Goal: Information Seeking & Learning: Learn about a topic

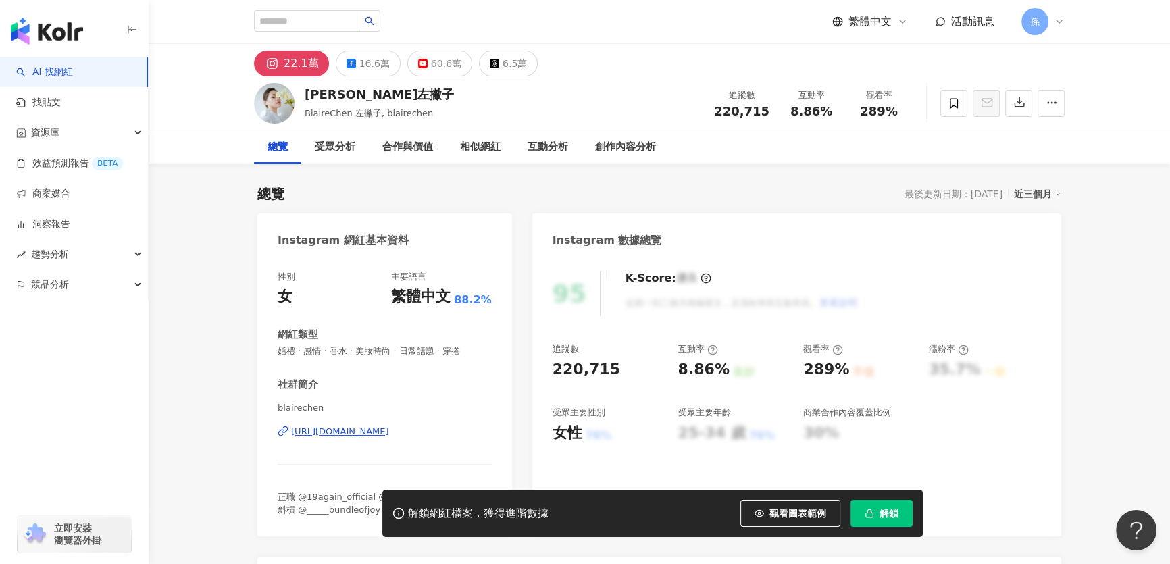
click at [352, 430] on div "https://www.instagram.com/blairechen/" at bounding box center [340, 432] width 98 height 12
click at [437, 62] on div "60.6萬" at bounding box center [446, 63] width 30 height 19
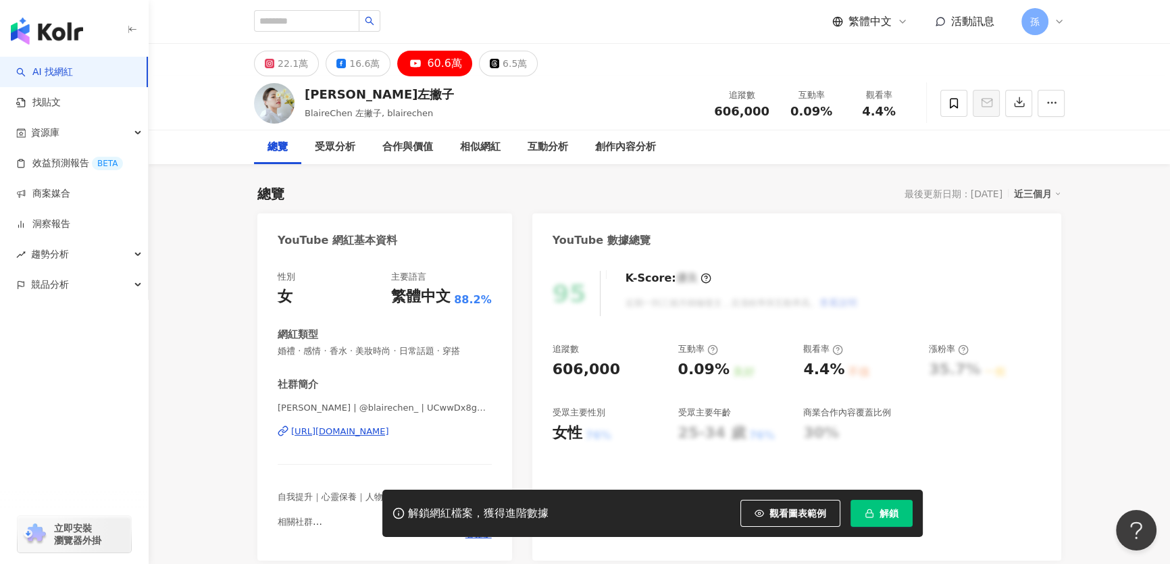
click at [342, 432] on div "https://www.youtube.com/channel/UCwwDx8gVlTKYkWnjlz-TBhQ" at bounding box center [340, 432] width 98 height 12
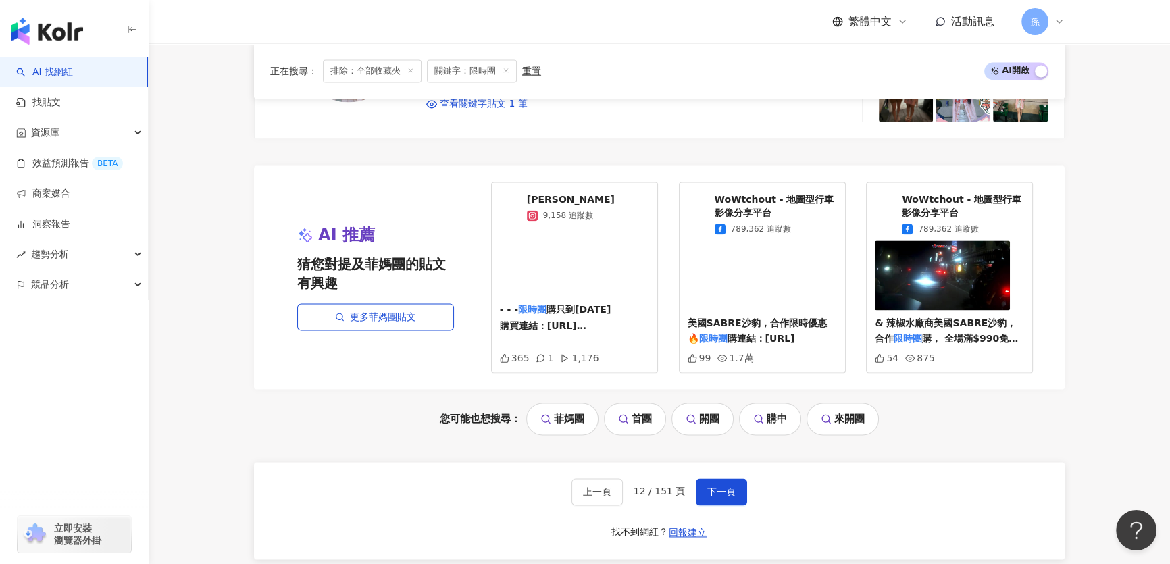
scroll to position [2486, 0]
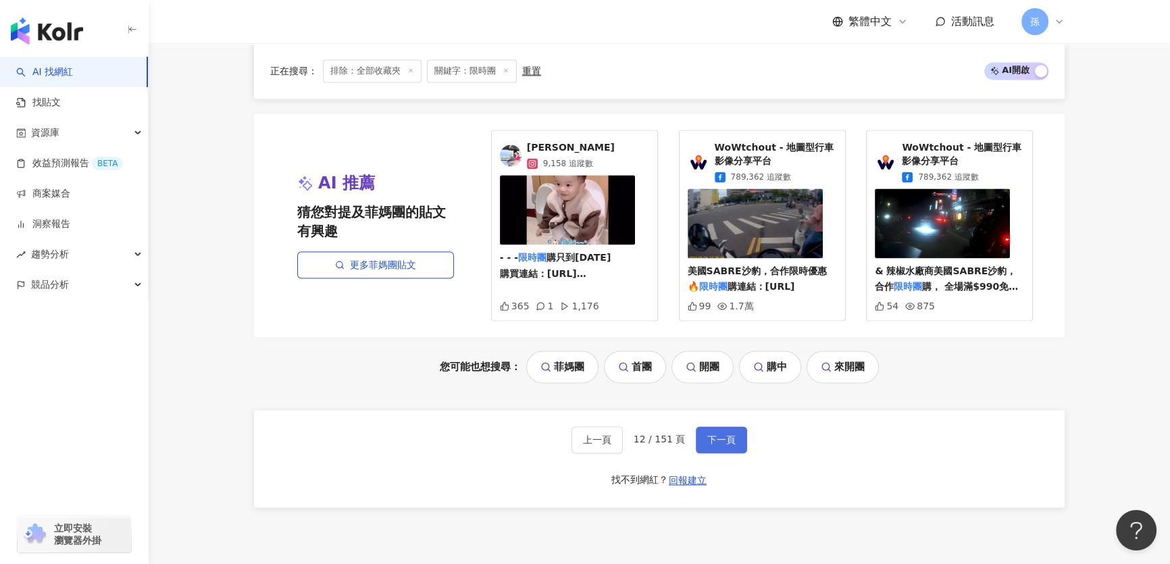
click at [717, 442] on button "下一頁" at bounding box center [721, 439] width 51 height 27
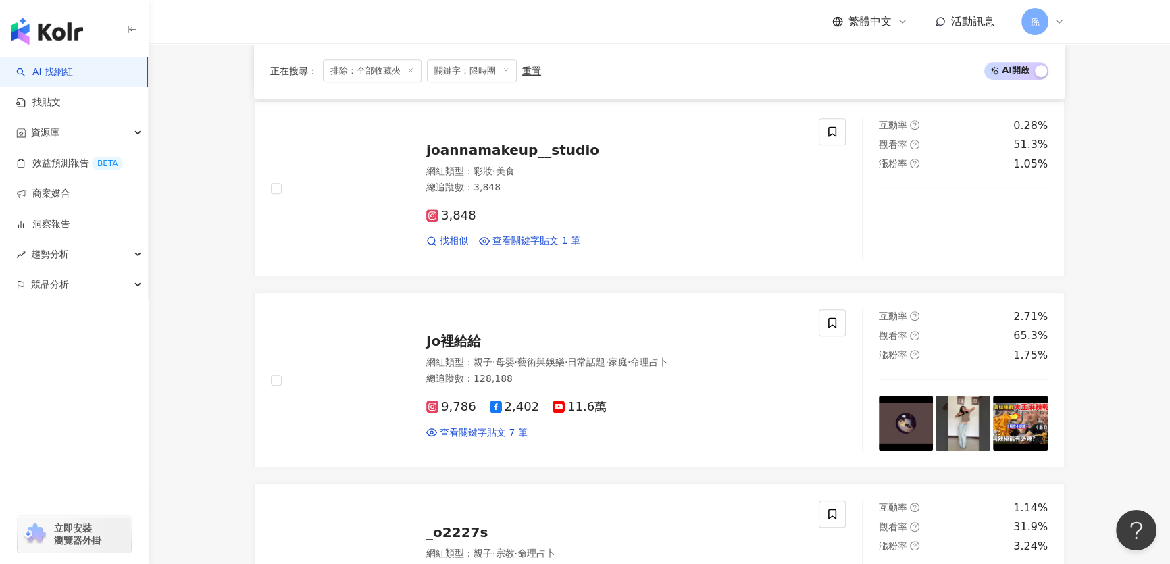
scroll to position [2241, 0]
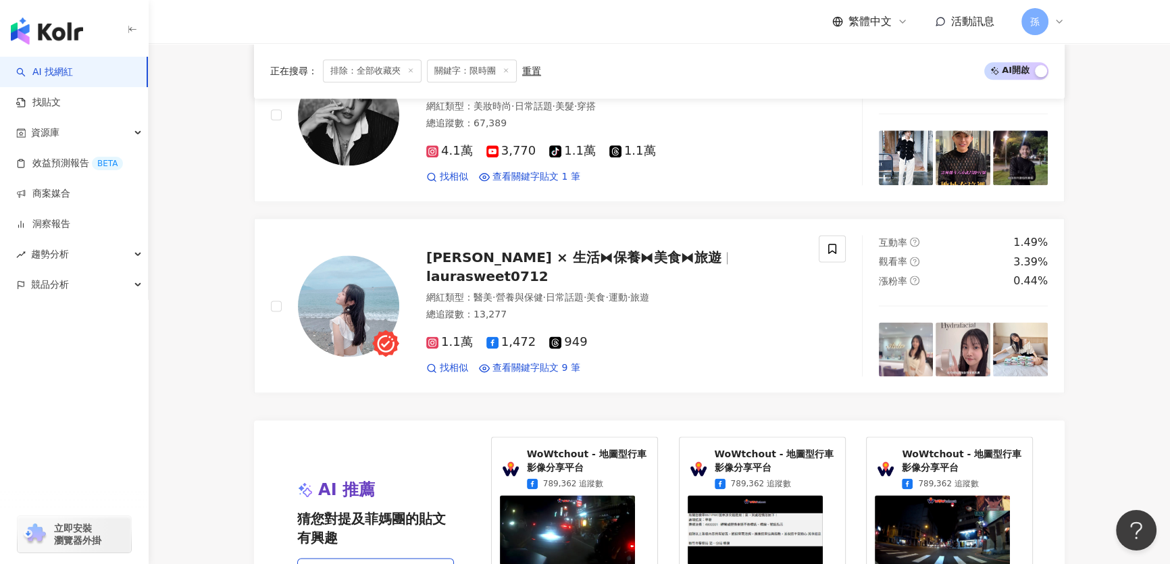
scroll to position [2486, 0]
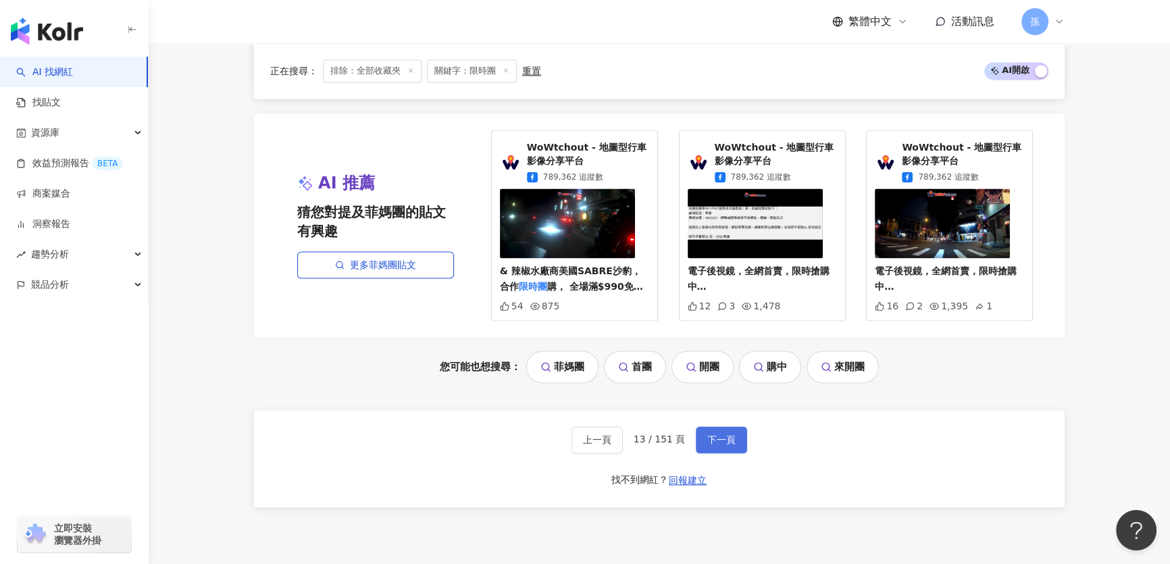
click at [719, 439] on span "下一頁" at bounding box center [721, 439] width 28 height 11
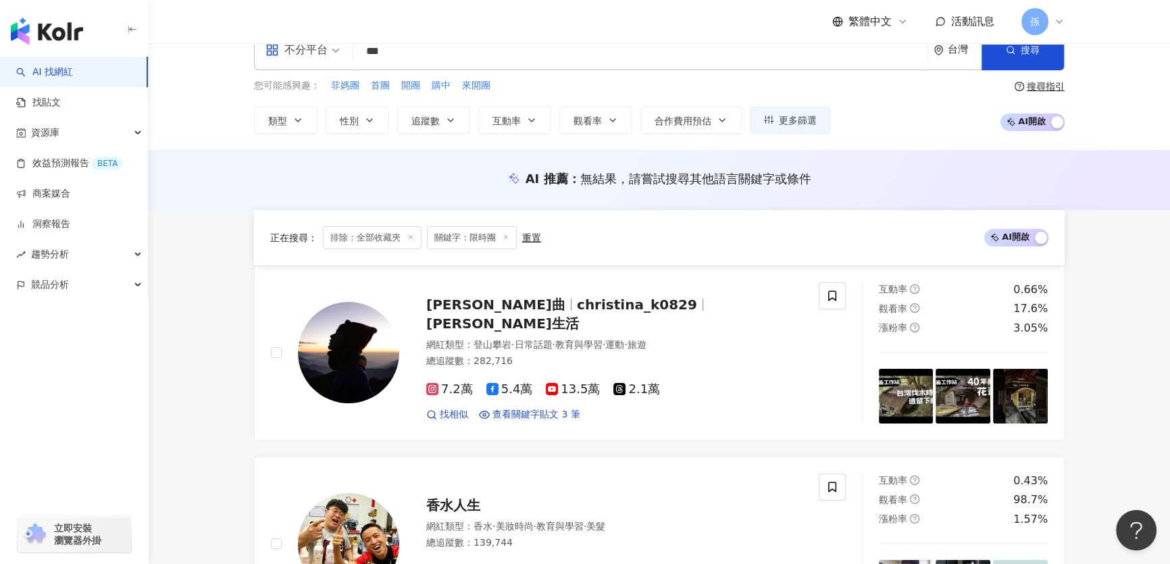
scroll to position [2609, 0]
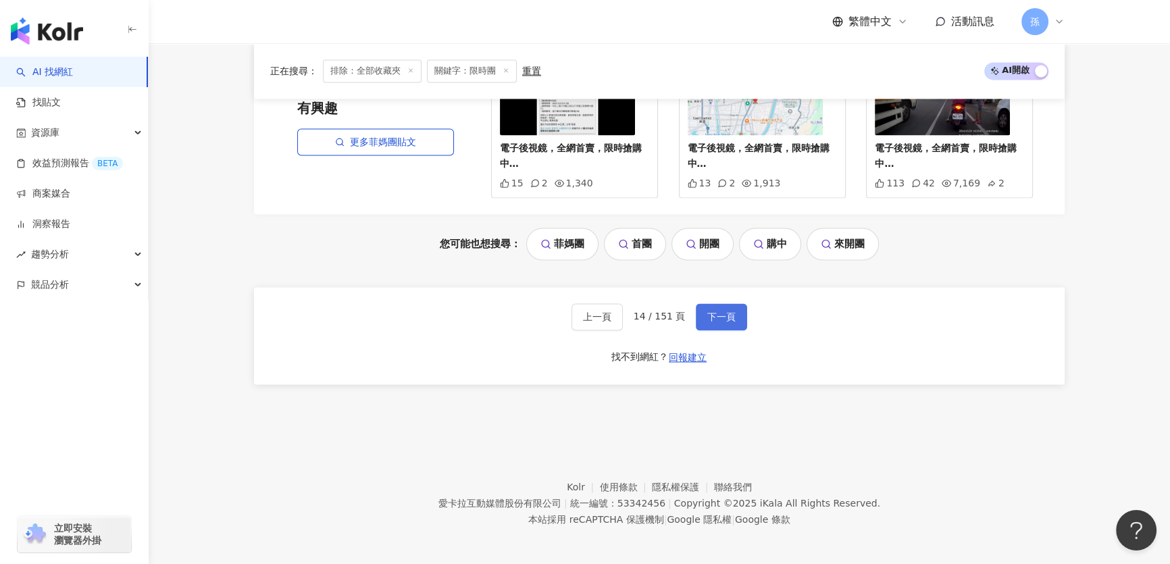
click at [709, 317] on span "下一頁" at bounding box center [721, 316] width 28 height 11
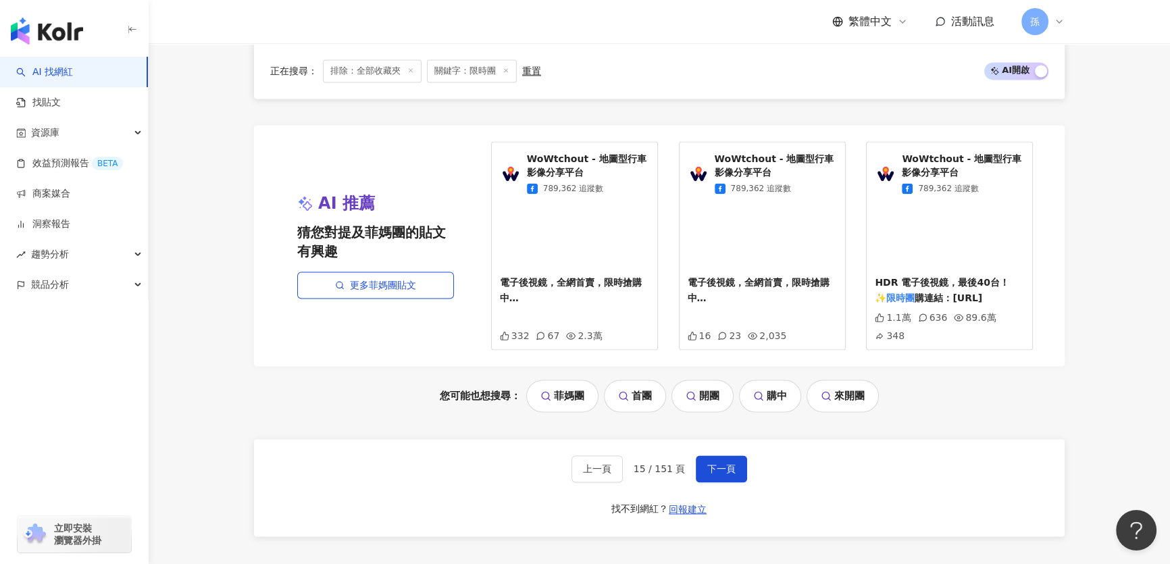
scroll to position [2518, 0]
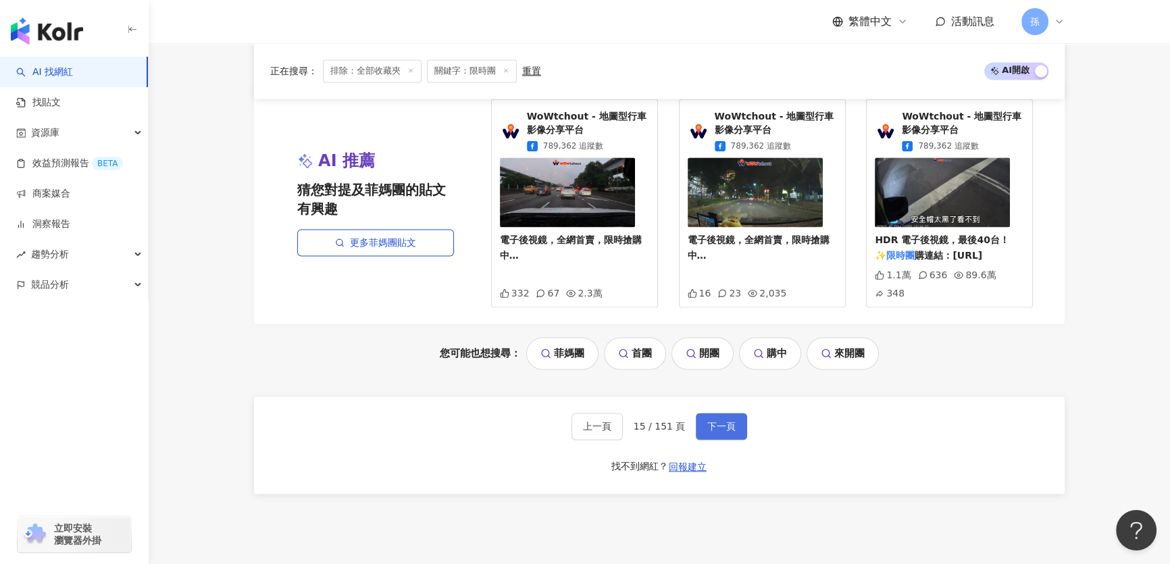
click at [709, 421] on span "下一頁" at bounding box center [721, 426] width 28 height 11
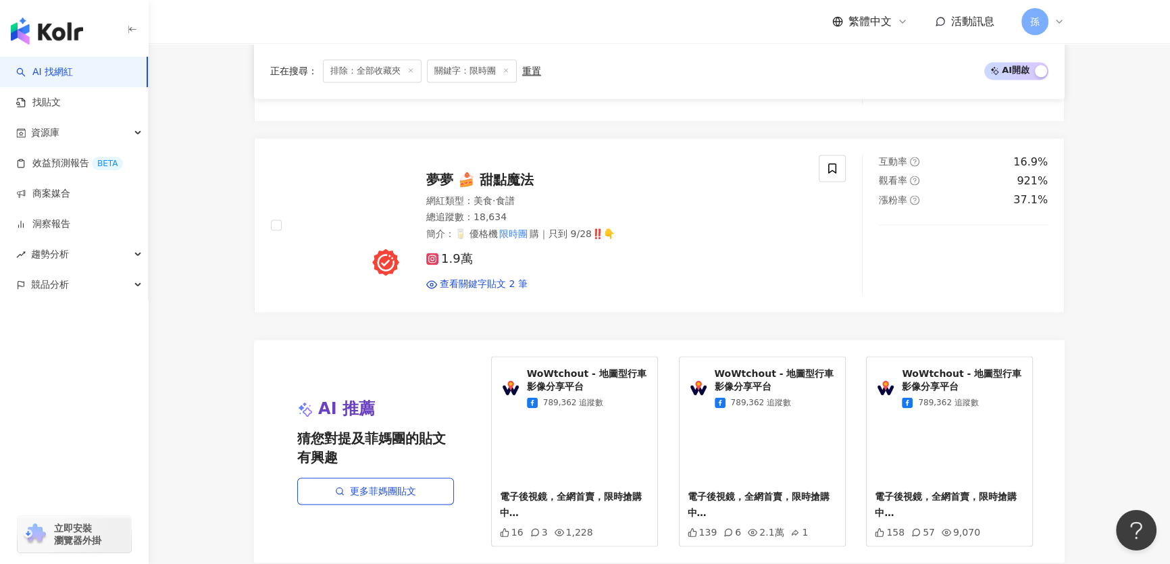
scroll to position [2649, 0]
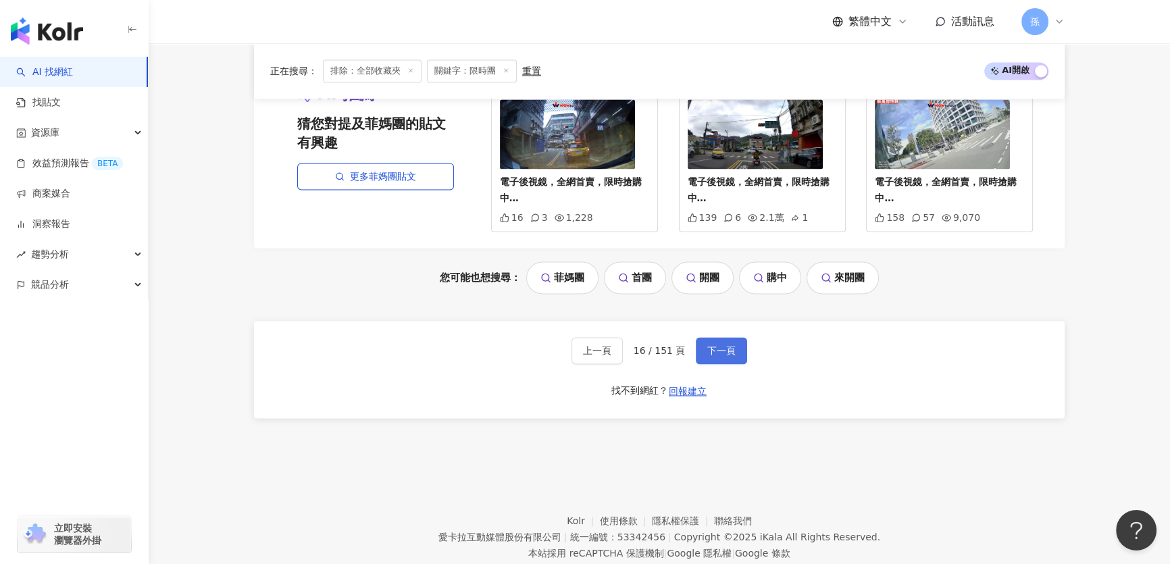
click at [732, 337] on button "下一頁" at bounding box center [721, 350] width 51 height 27
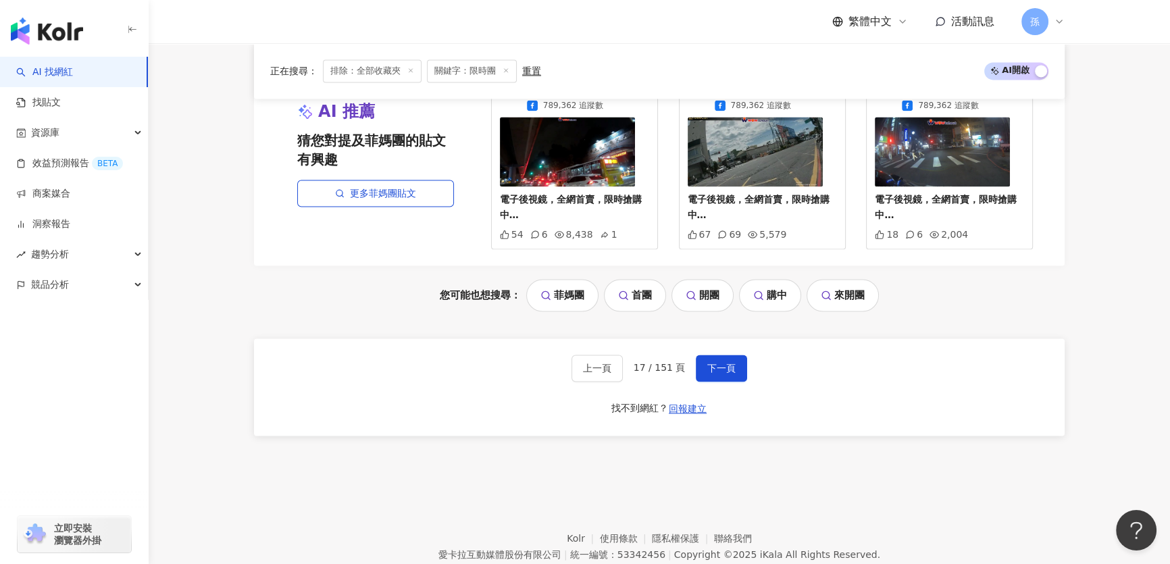
scroll to position [2609, 0]
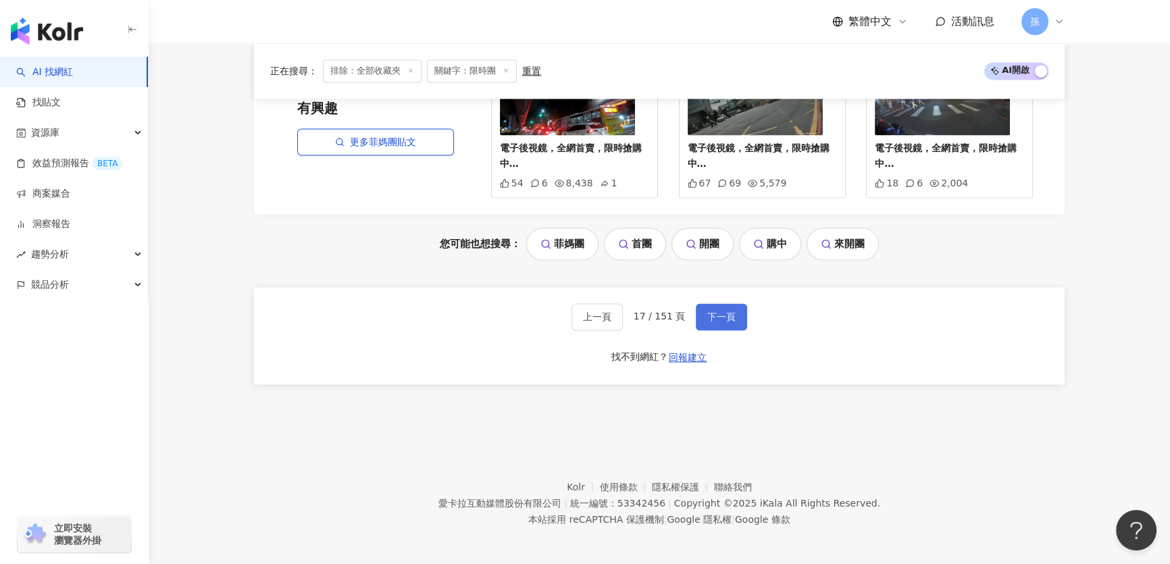
click at [697, 311] on button "下一頁" at bounding box center [721, 316] width 51 height 27
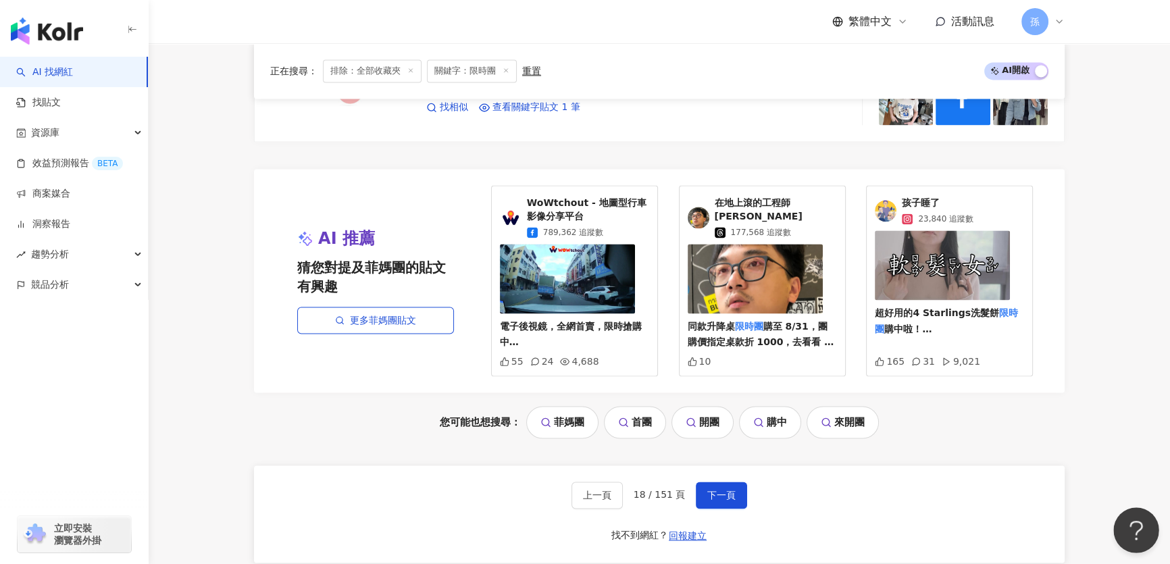
scroll to position [2499, 0]
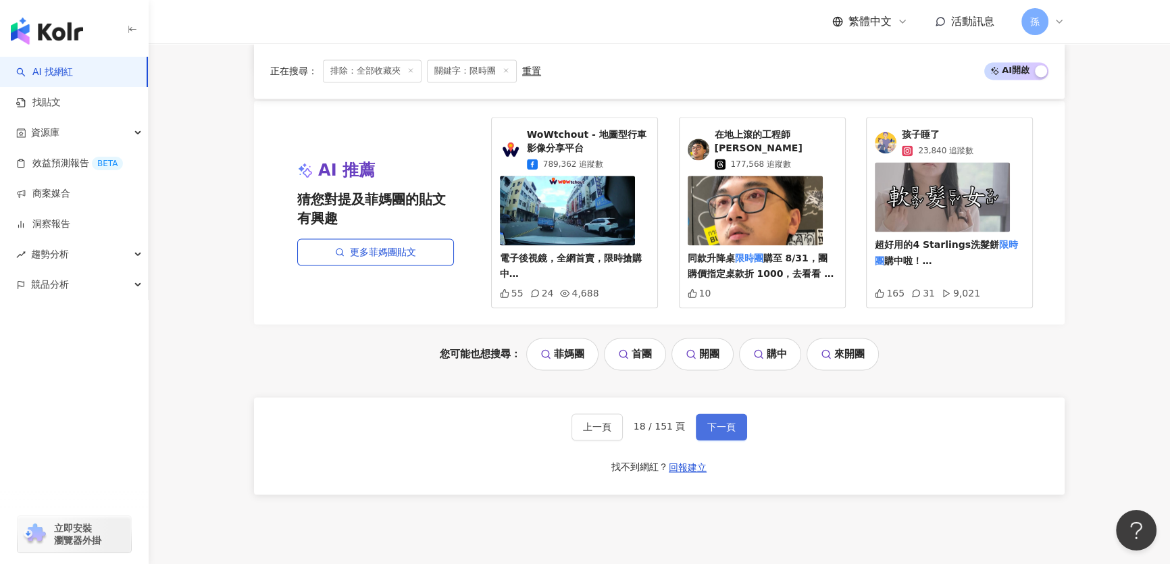
click at [730, 424] on span "下一頁" at bounding box center [721, 427] width 28 height 11
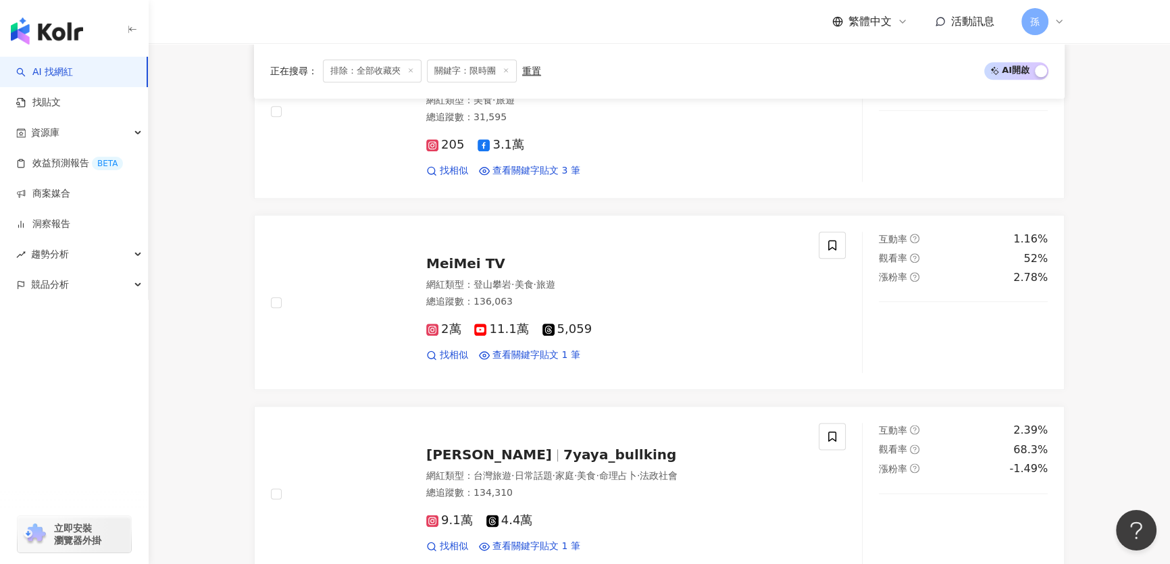
scroll to position [2597, 0]
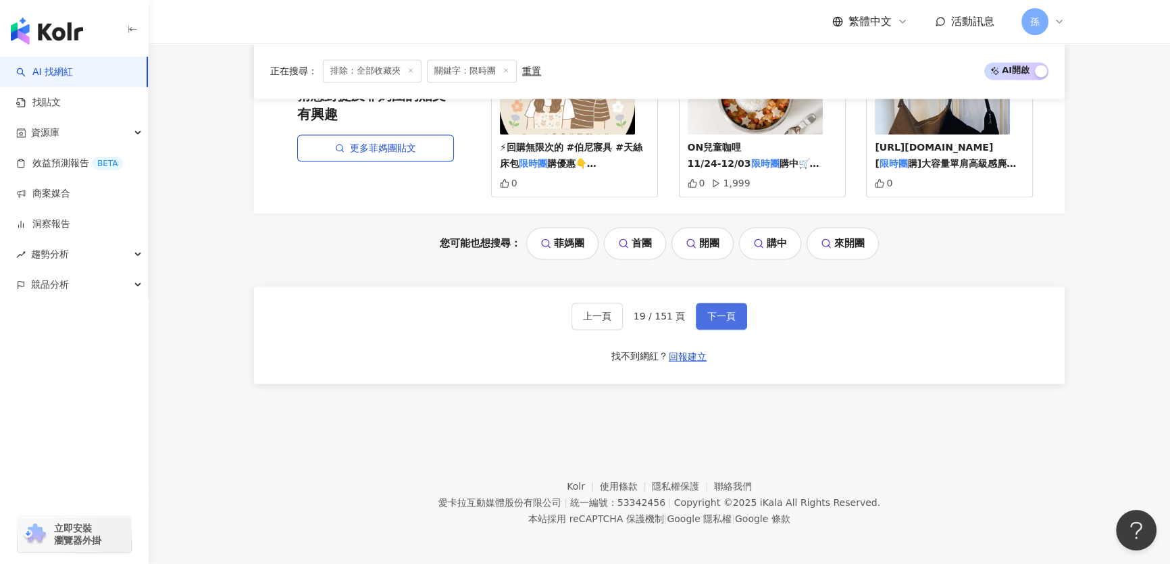
click at [728, 314] on span "下一頁" at bounding box center [721, 316] width 28 height 11
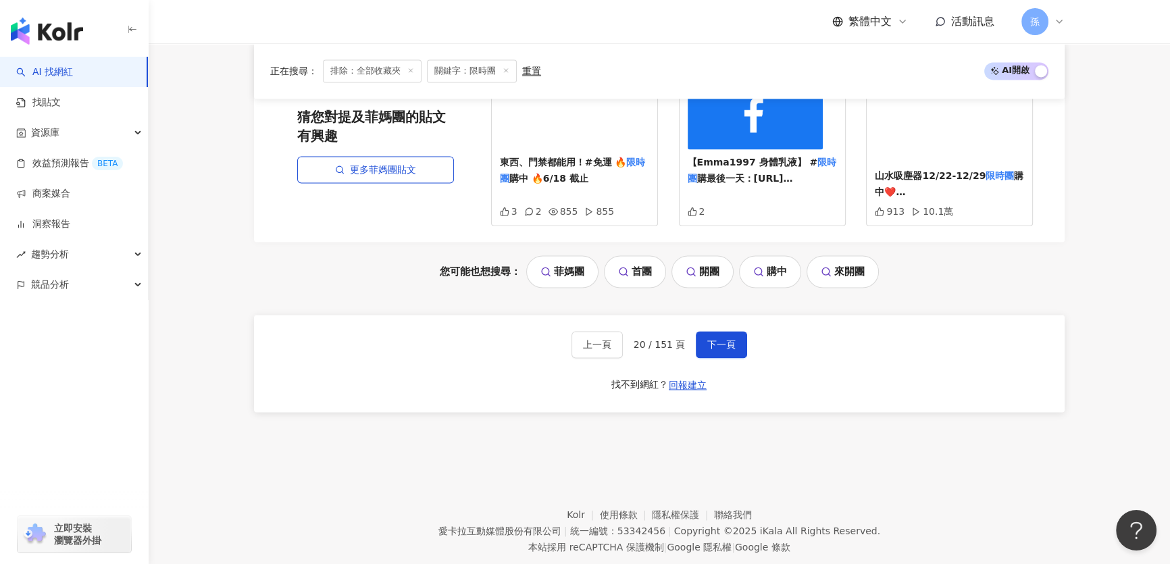
drag, startPoint x: 1178, startPoint y: 115, endPoint x: 19, endPoint y: 12, distance: 1163.7
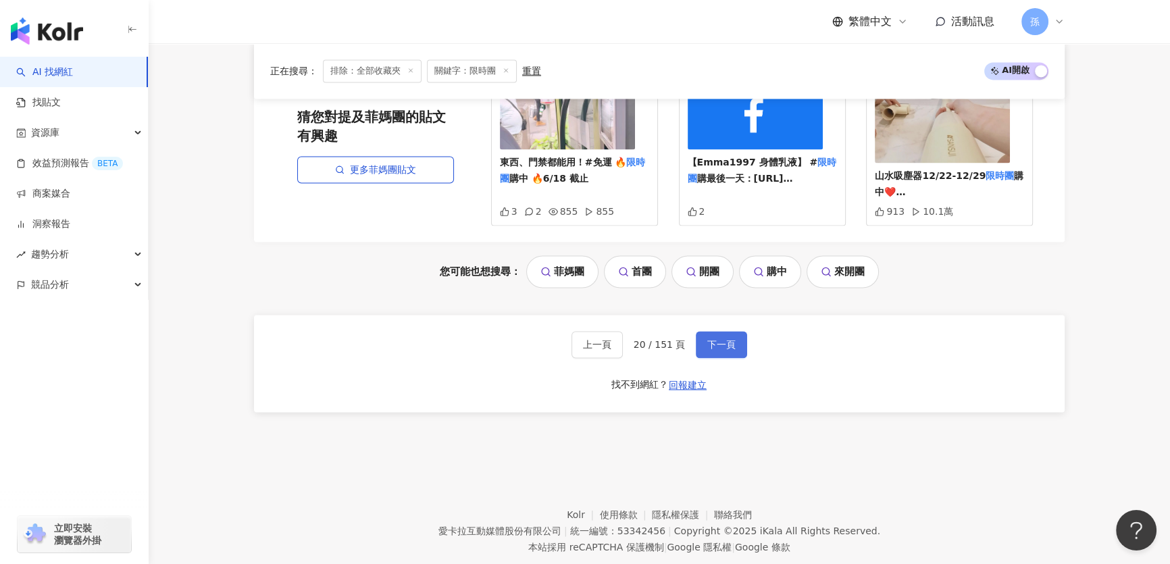
click at [736, 331] on button "下一頁" at bounding box center [721, 344] width 51 height 27
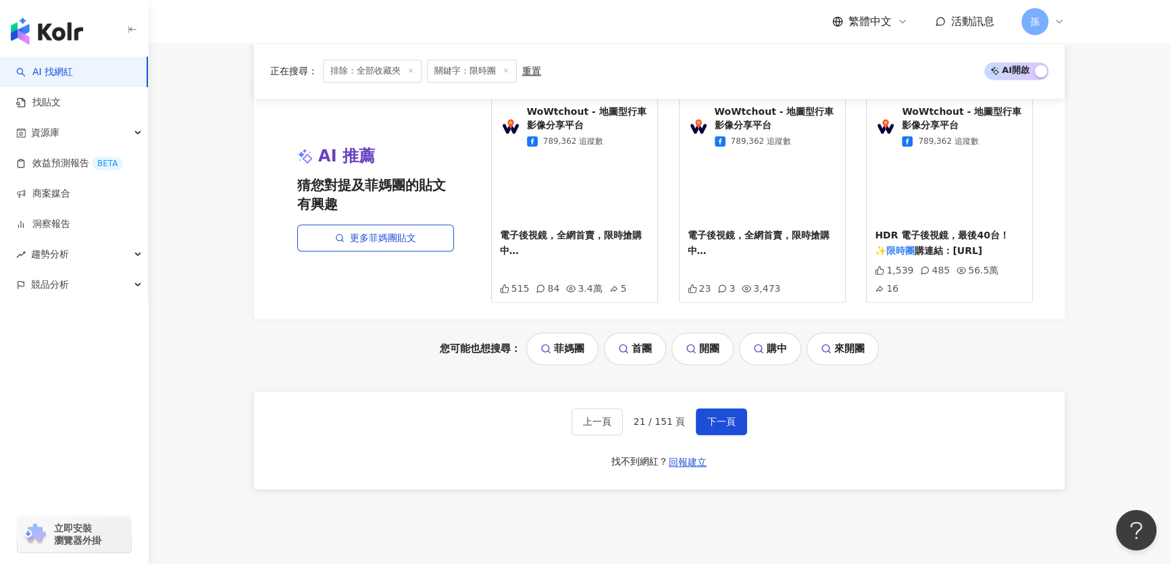
scroll to position [2609, 0]
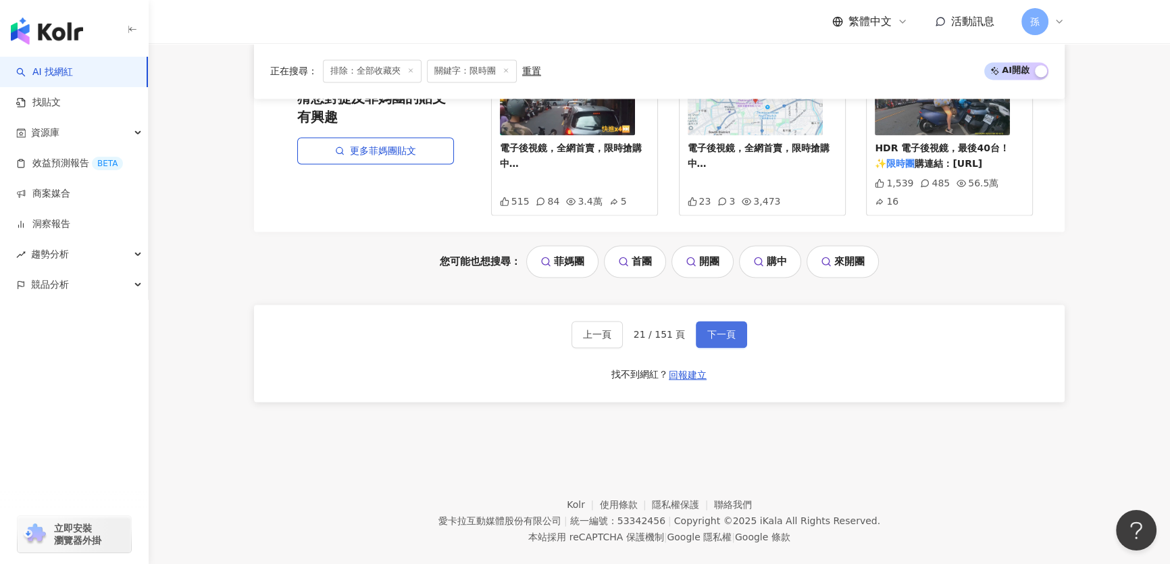
click at [732, 329] on span "下一頁" at bounding box center [721, 334] width 28 height 11
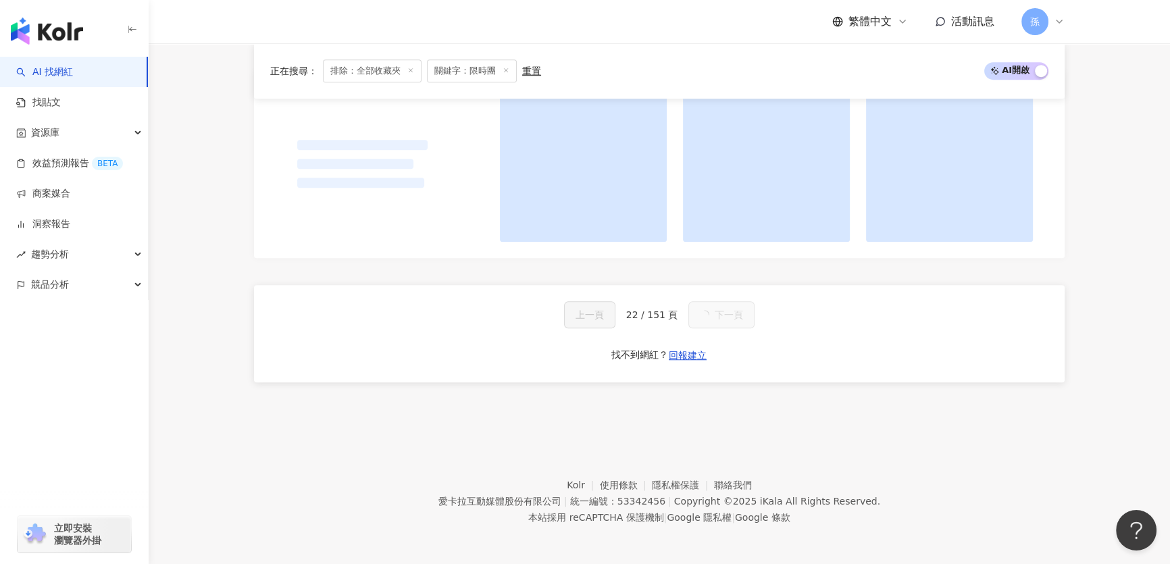
scroll to position [1135, 0]
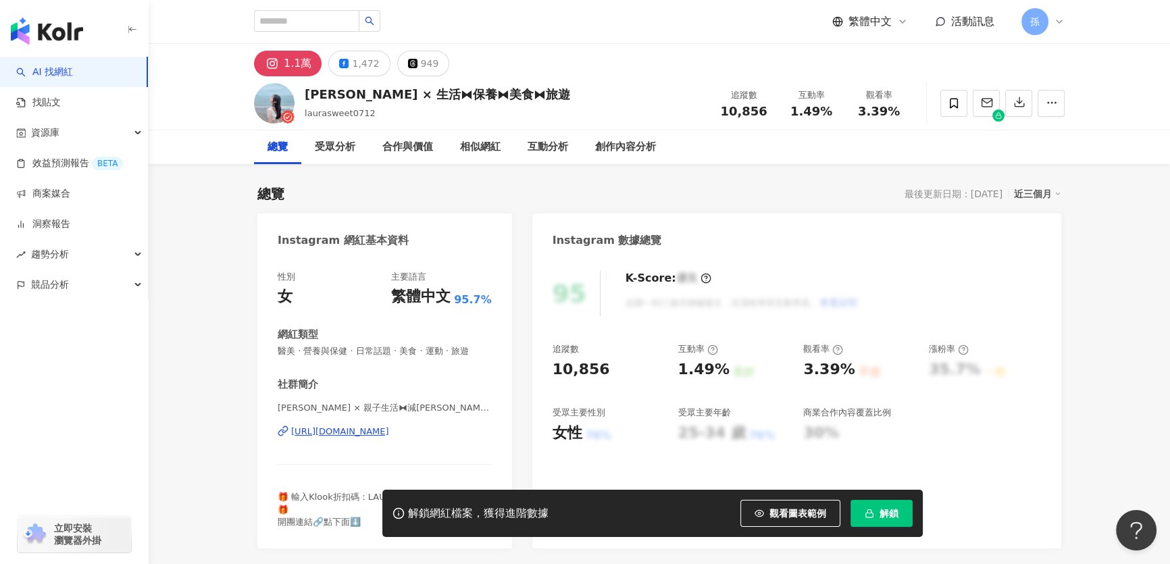
click at [389, 431] on div "https://www.instagram.com/laurasweet0712/" at bounding box center [340, 432] width 98 height 12
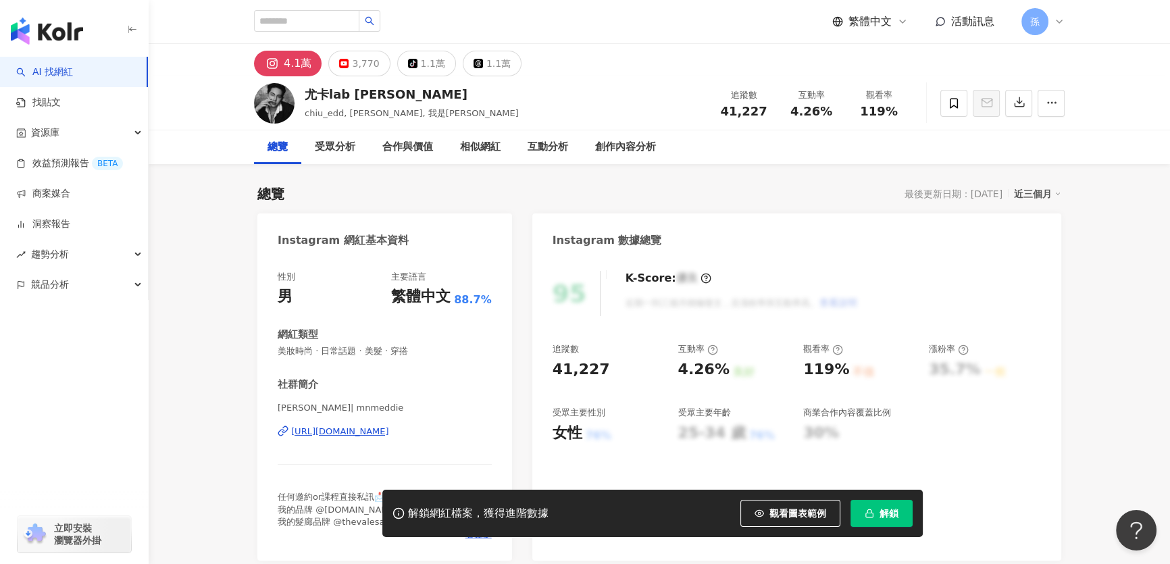
click at [317, 435] on div "https://www.instagram.com/mnmeddie/" at bounding box center [340, 432] width 98 height 12
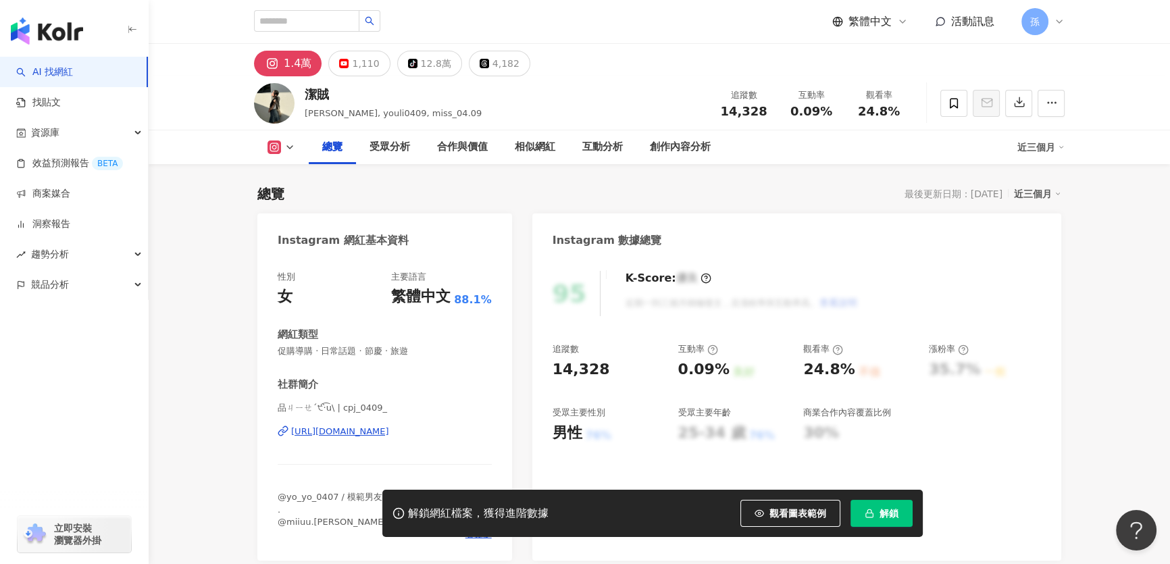
click at [389, 438] on div "[URL][DOMAIN_NAME]" at bounding box center [340, 432] width 98 height 12
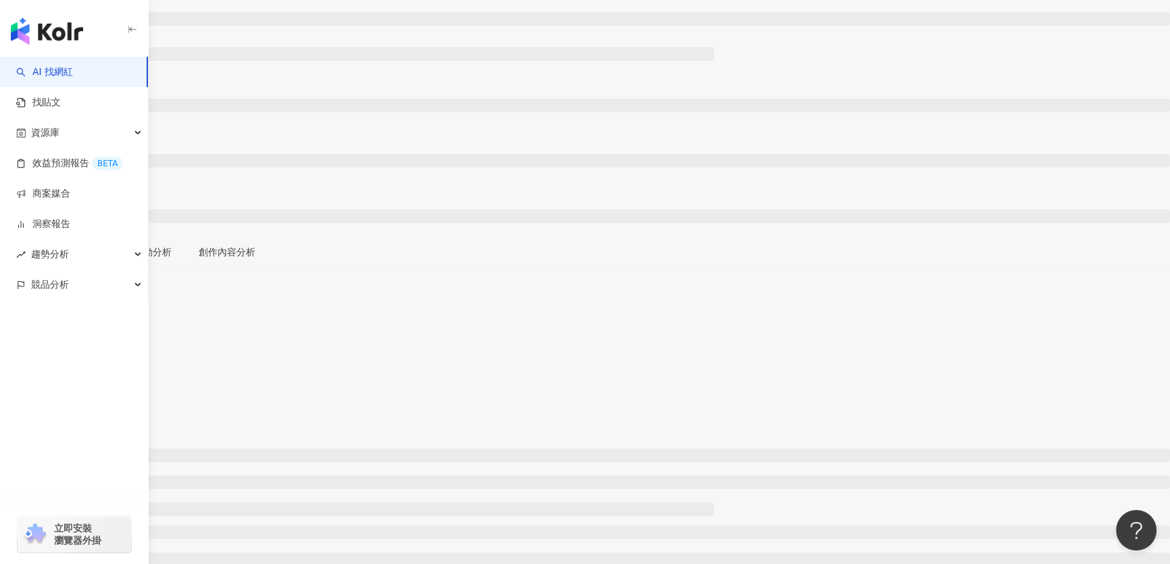
scroll to position [245, 0]
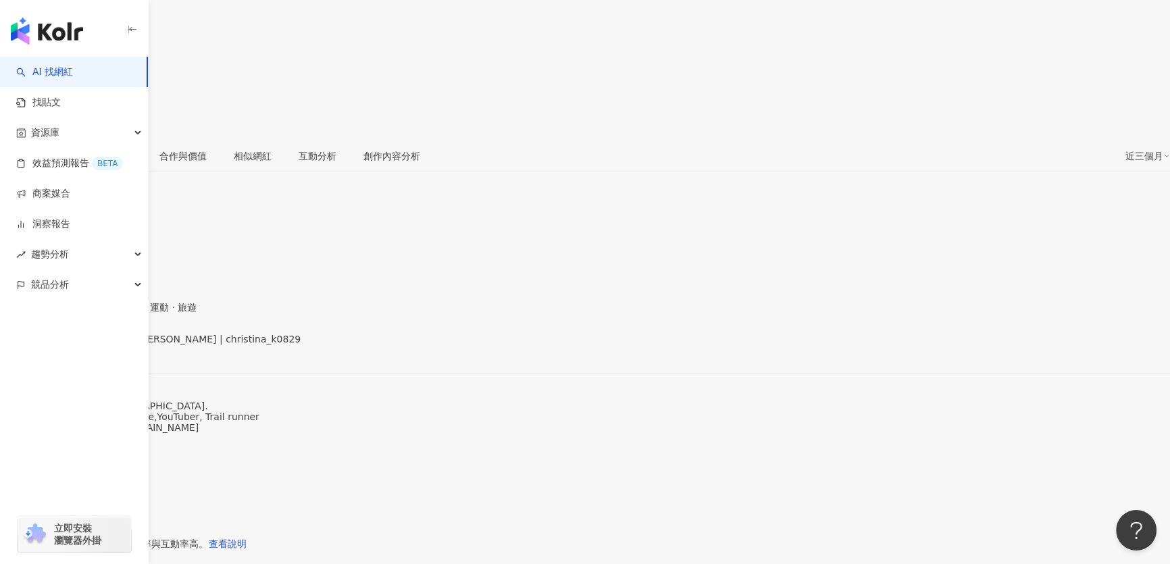
click at [119, 345] on div "https://www.instagram.com/christina_k0829/" at bounding box center [66, 350] width 105 height 11
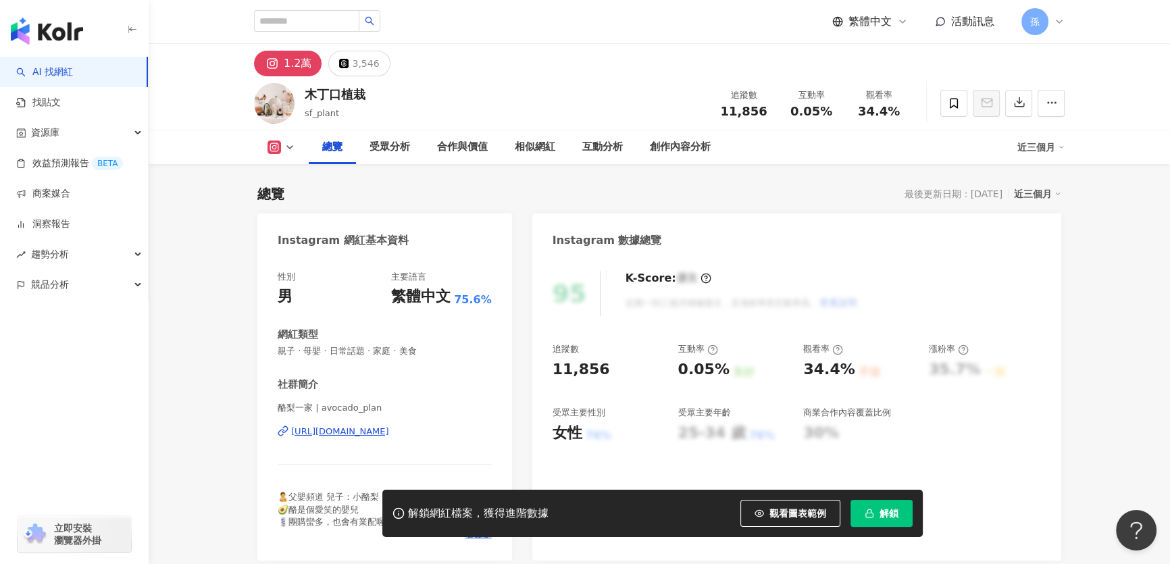
scroll to position [122, 0]
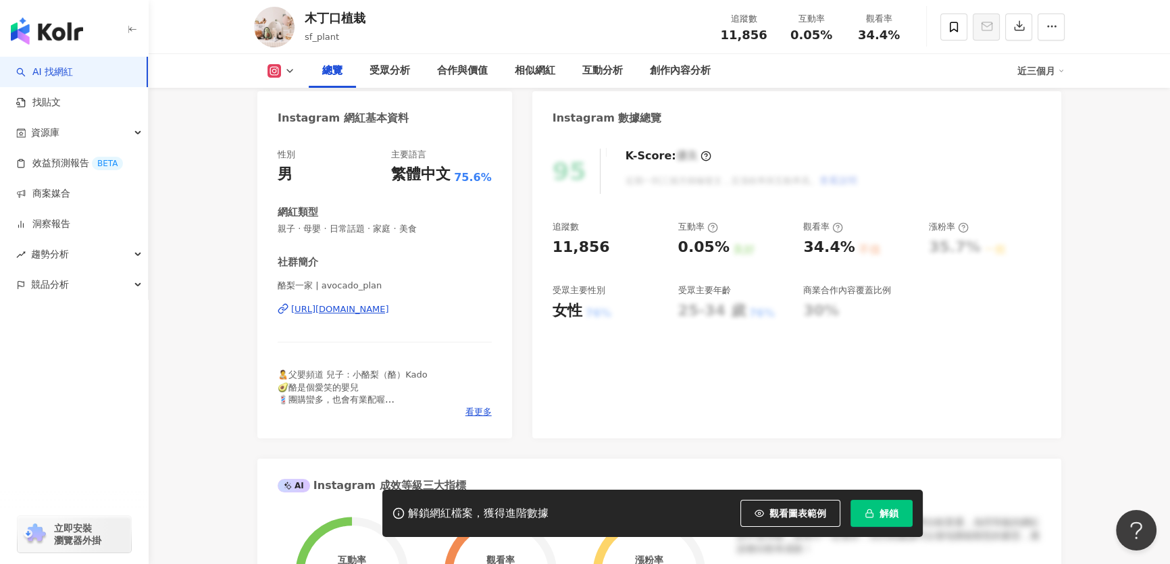
click at [316, 309] on div "https://www.instagram.com/avocado_plan/" at bounding box center [340, 309] width 98 height 12
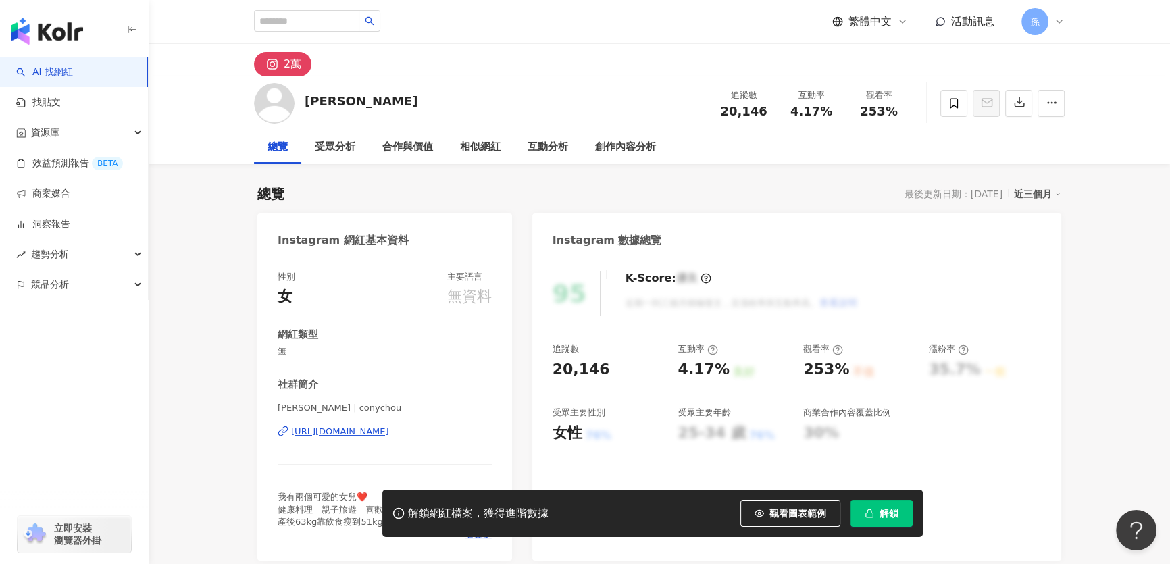
click at [360, 436] on div "https://www.instagram.com/conychou?igsh=MTUzMmZsMHlya3pwYg%3D%3D" at bounding box center [340, 432] width 98 height 12
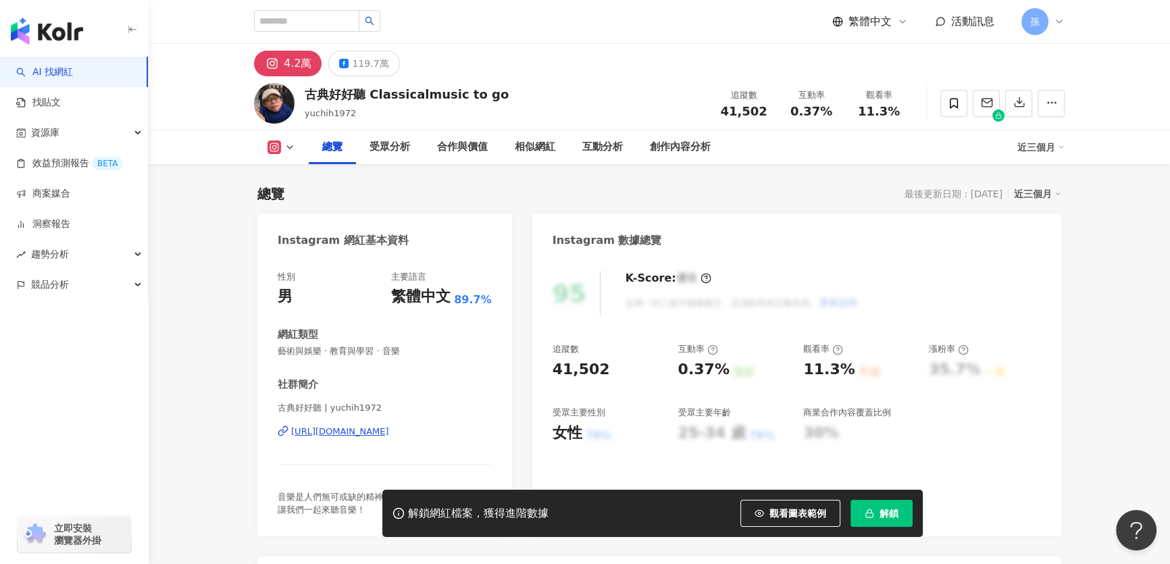
click at [382, 431] on div "[URL][DOMAIN_NAME]" at bounding box center [340, 432] width 98 height 12
click at [359, 64] on div "119.7萬" at bounding box center [370, 63] width 36 height 19
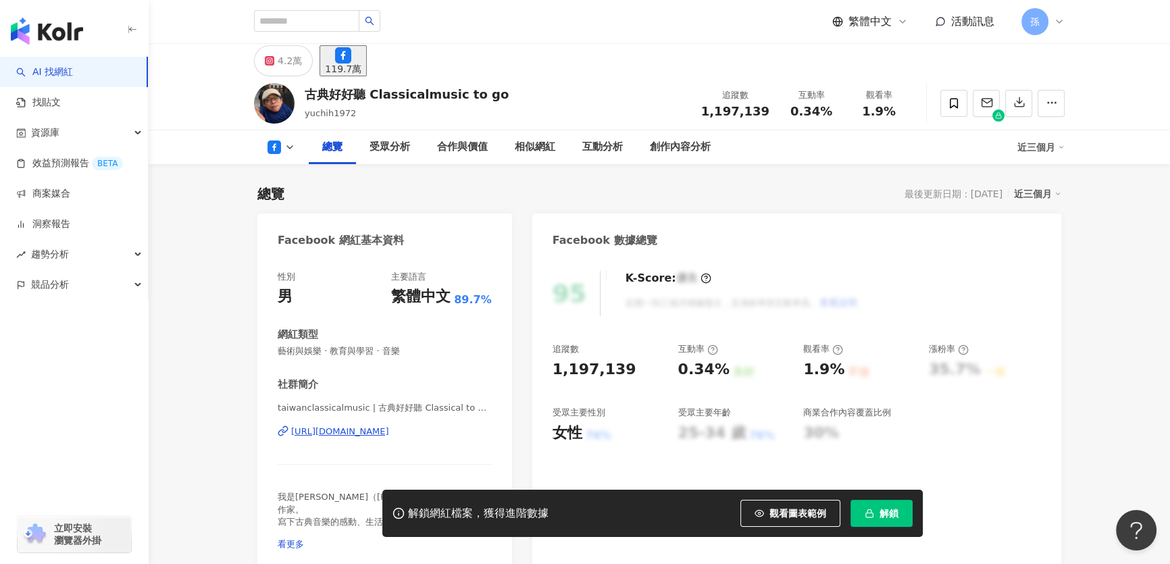
click at [389, 433] on div "https://www.facebook.com/274373446072" at bounding box center [340, 432] width 98 height 12
